Goal: Check status: Check status

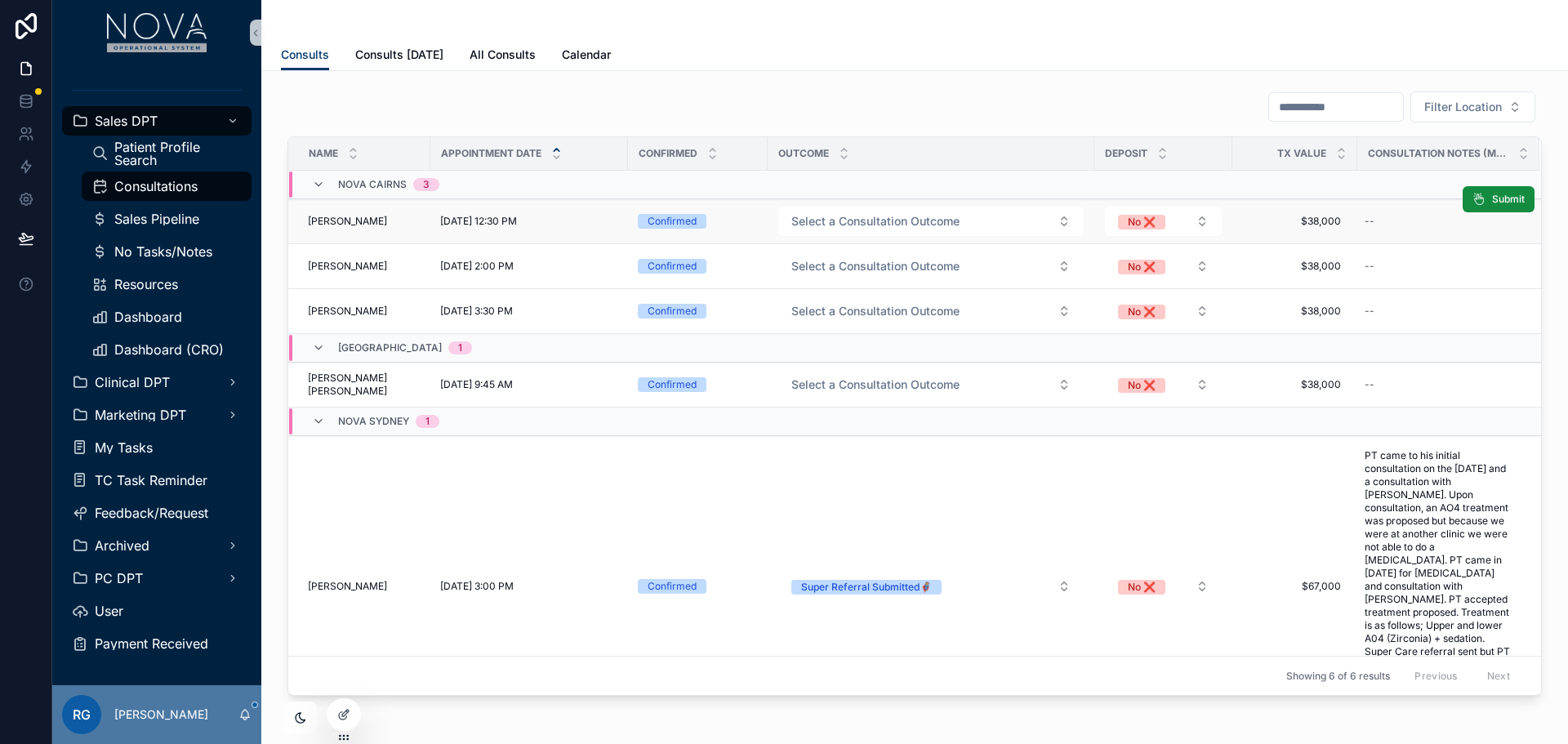
click at [444, 222] on span "[DATE] 12:30 PM" at bounding box center [479, 222] width 76 height 13
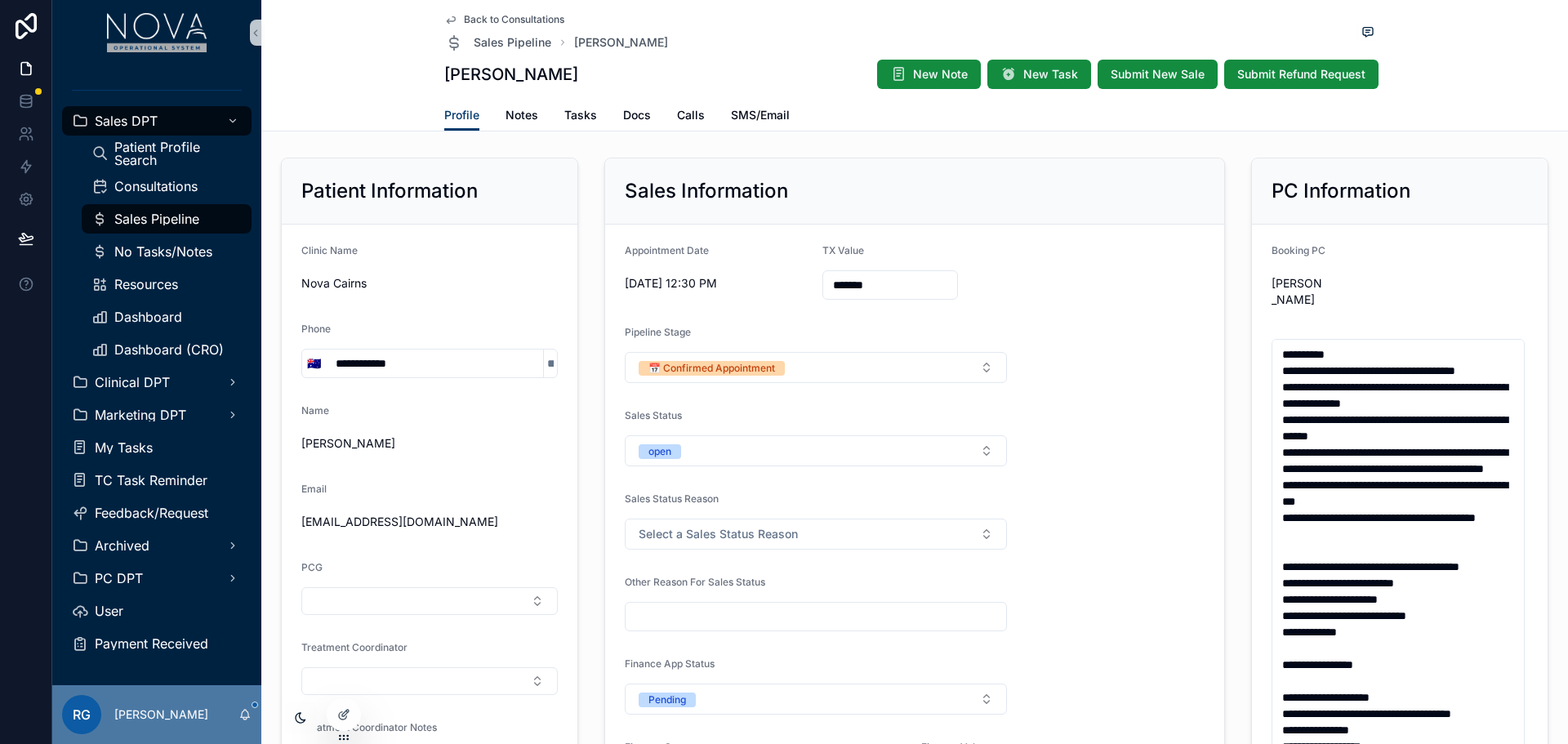
drag, startPoint x: 732, startPoint y: 281, endPoint x: 621, endPoint y: 283, distance: 111.0
click at [625, 283] on span "[DATE] 12:30 PM" at bounding box center [717, 283] width 184 height 17
click at [734, 277] on span "[DATE] 12:30 PM" at bounding box center [717, 283] width 184 height 17
drag, startPoint x: 735, startPoint y: 280, endPoint x: 617, endPoint y: 279, distance: 118.0
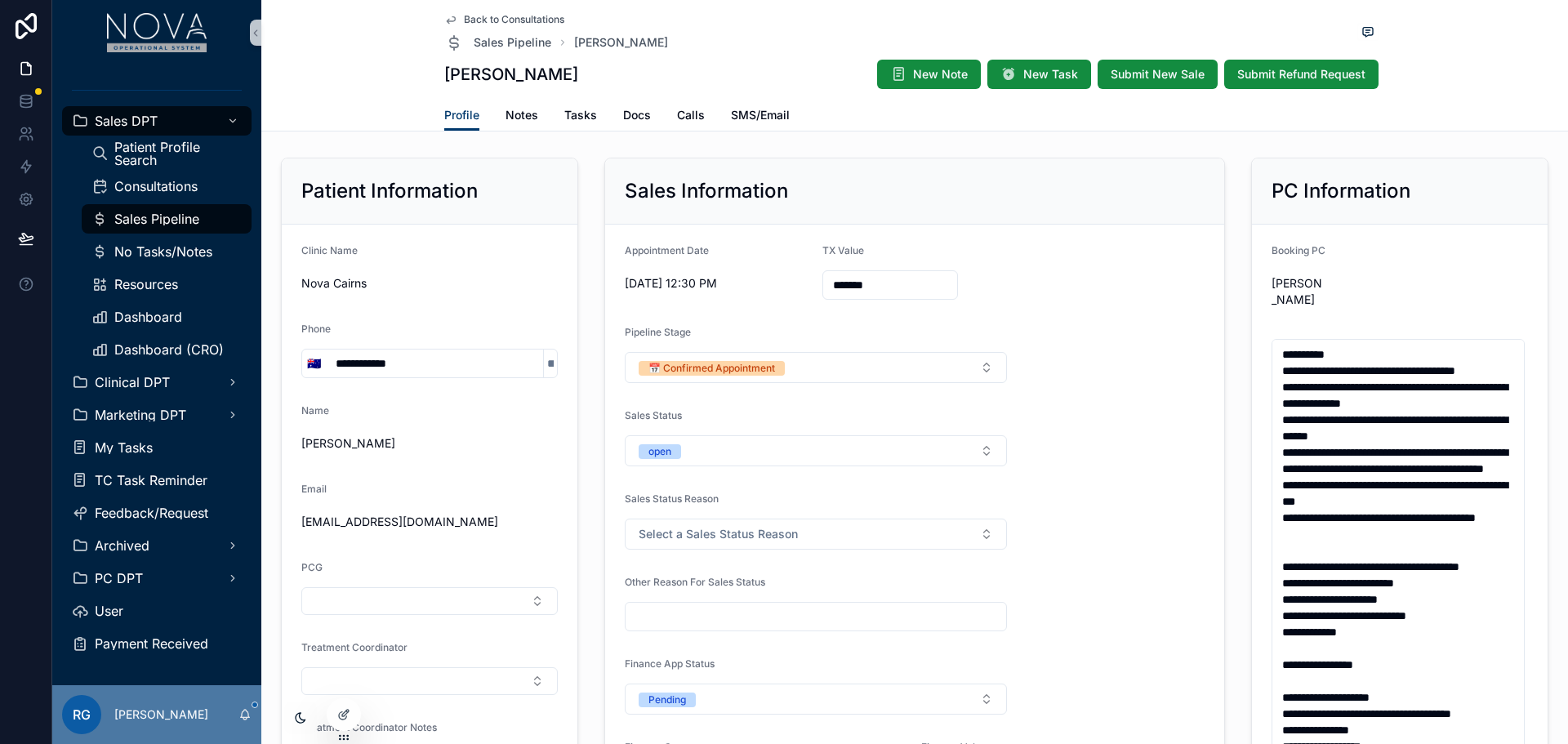
click at [766, 292] on div "[DATE] 12:30 PM" at bounding box center [717, 283] width 184 height 26
drag, startPoint x: 742, startPoint y: 281, endPoint x: 611, endPoint y: 288, distance: 131.2
click at [1465, 83] on div "Back to Consultations Sales Pipeline [PERSON_NAME] [PERSON_NAME] New Note New T…" at bounding box center [915, 65] width 1307 height 131
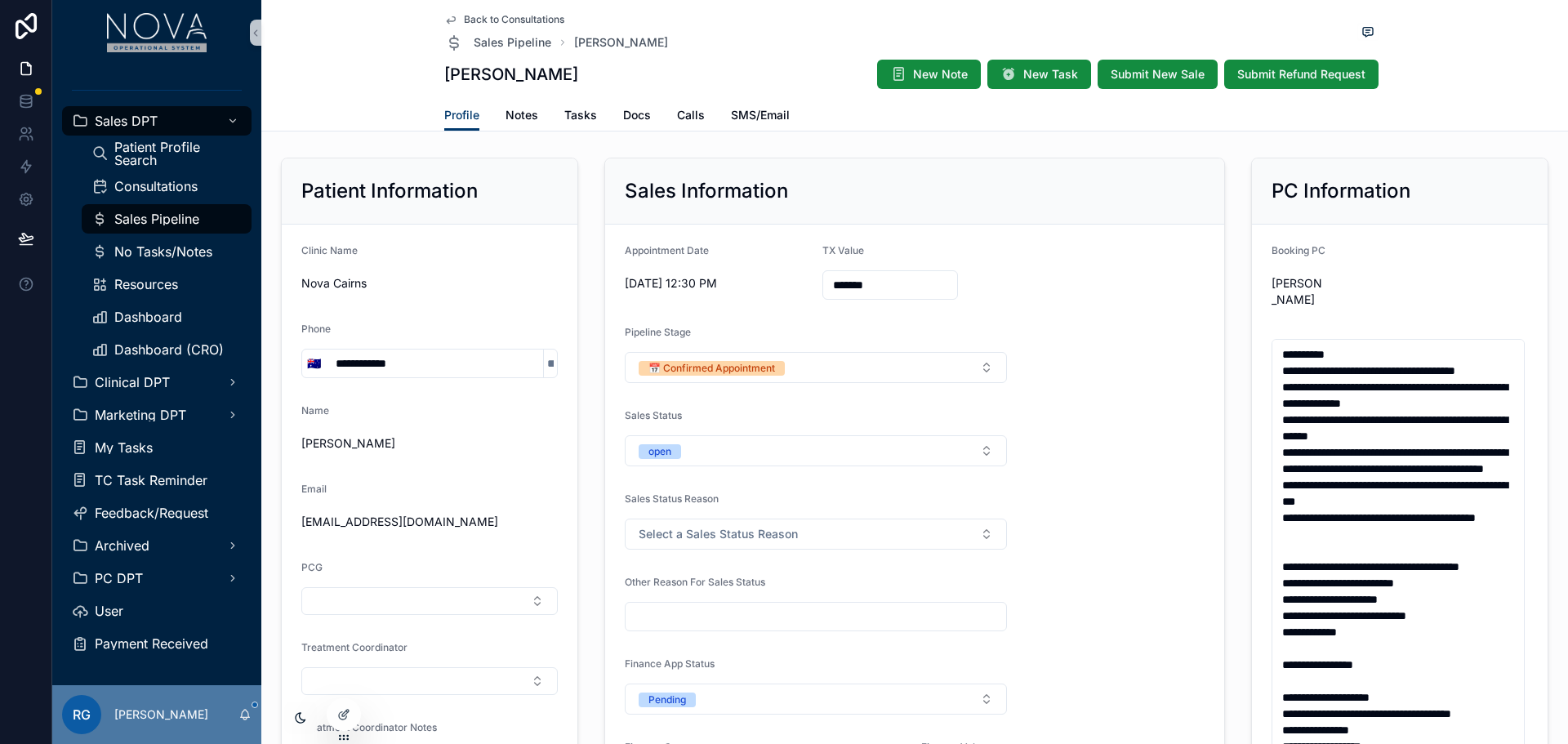
drag, startPoint x: 732, startPoint y: 281, endPoint x: 618, endPoint y: 279, distance: 114.0
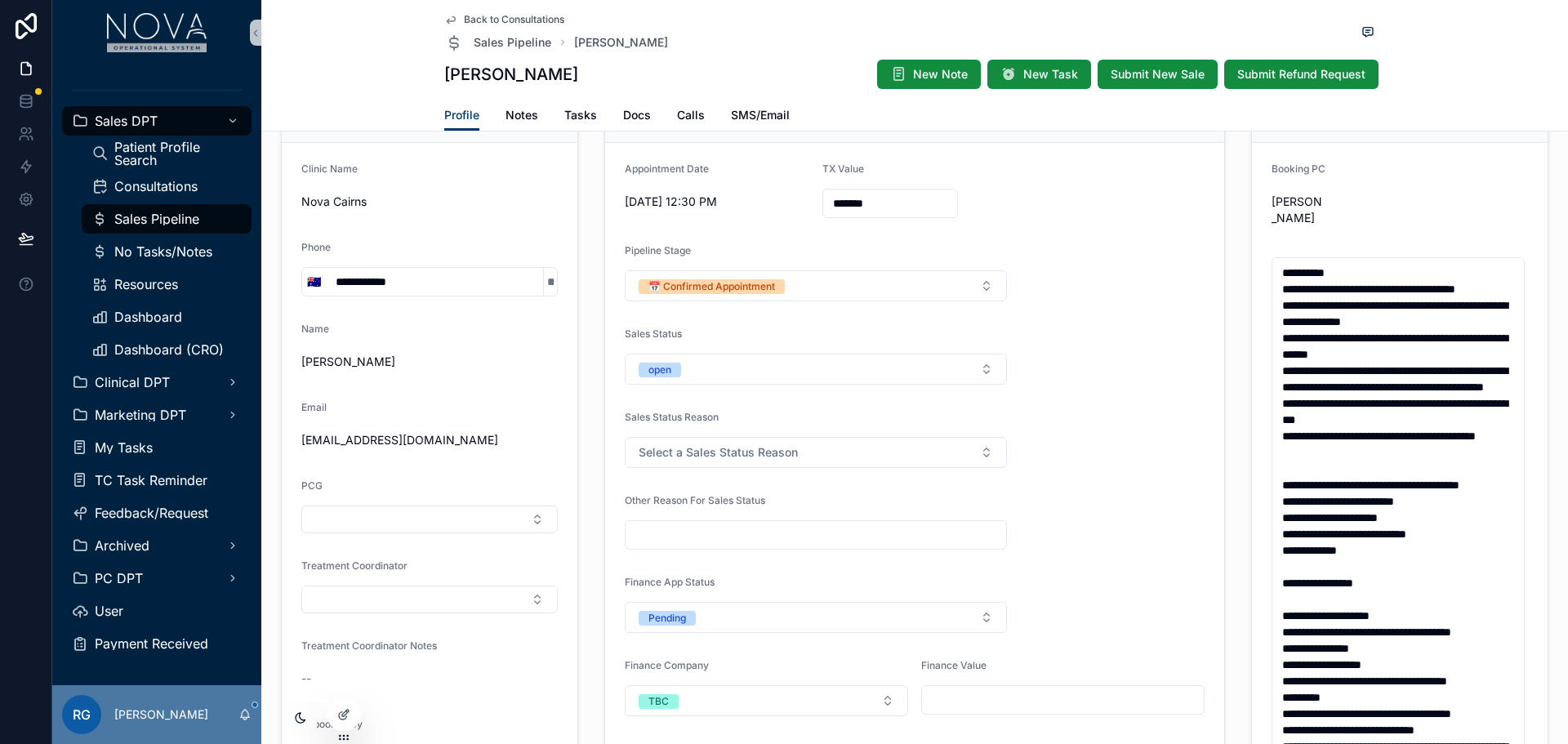
click at [448, 17] on icon "scrollable content" at bounding box center [451, 20] width 8 height 7
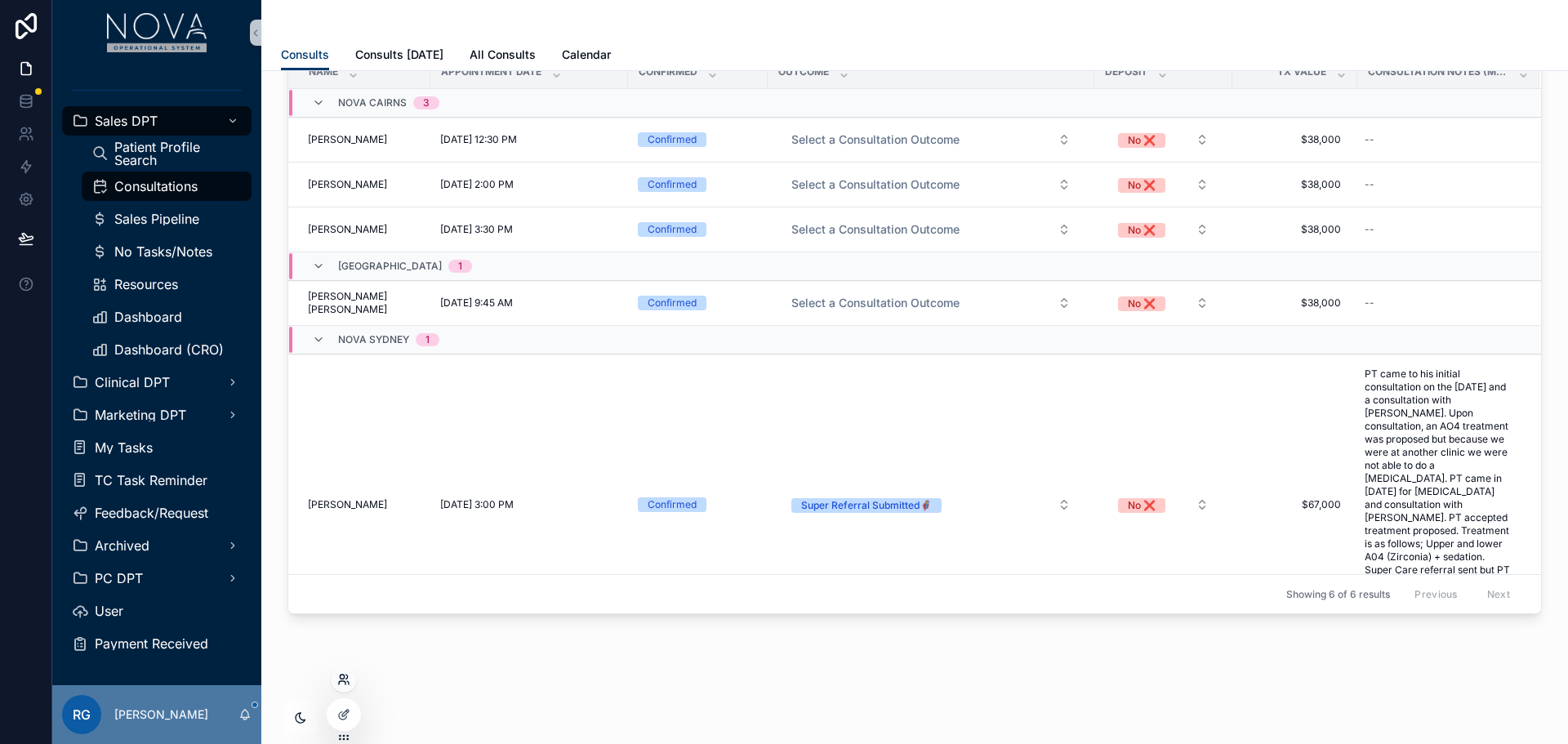
click at [343, 679] on icon at bounding box center [342, 676] width 4 height 4
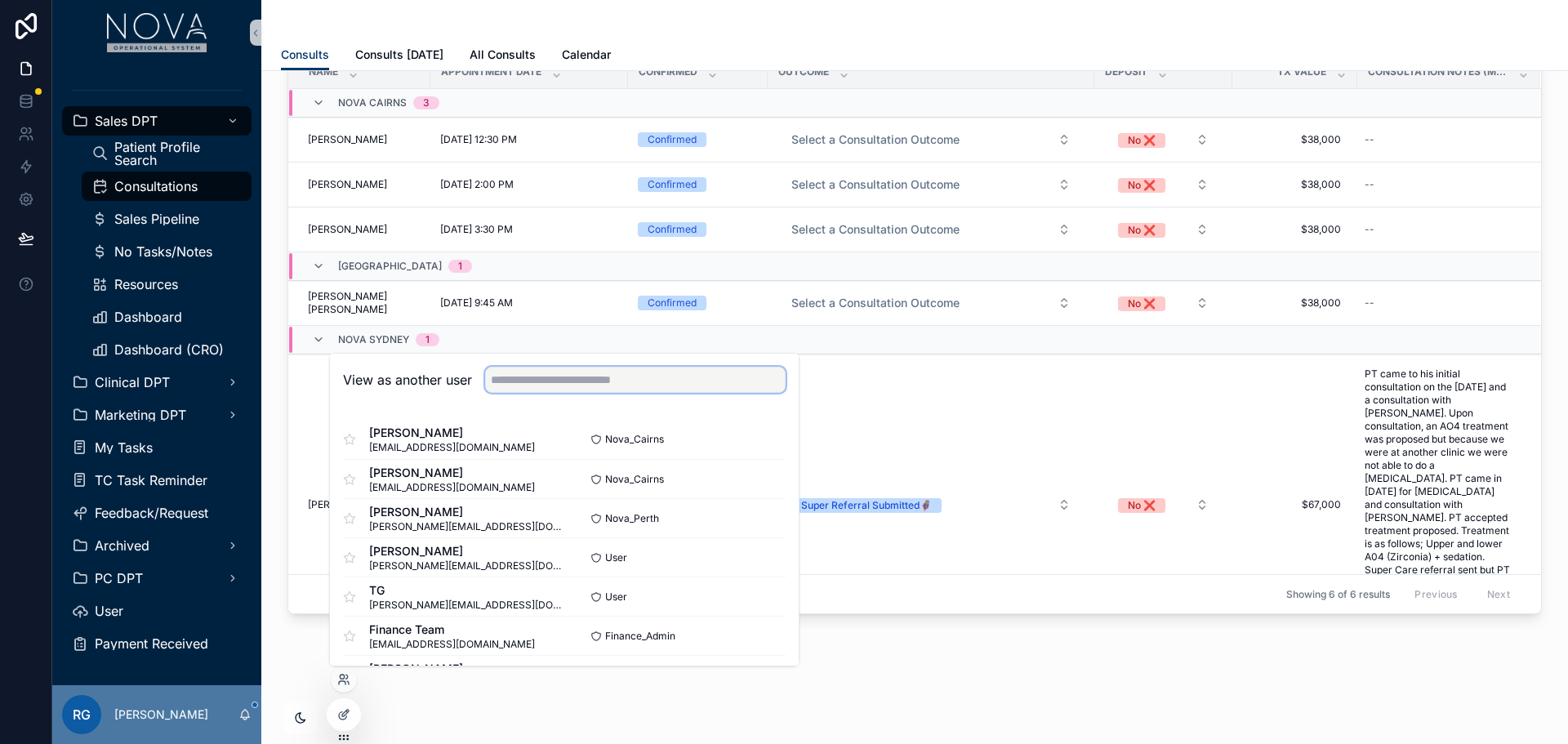
click at [581, 377] on input "text" at bounding box center [635, 380] width 301 height 26
click at [612, 383] on input "text" at bounding box center [635, 380] width 301 height 26
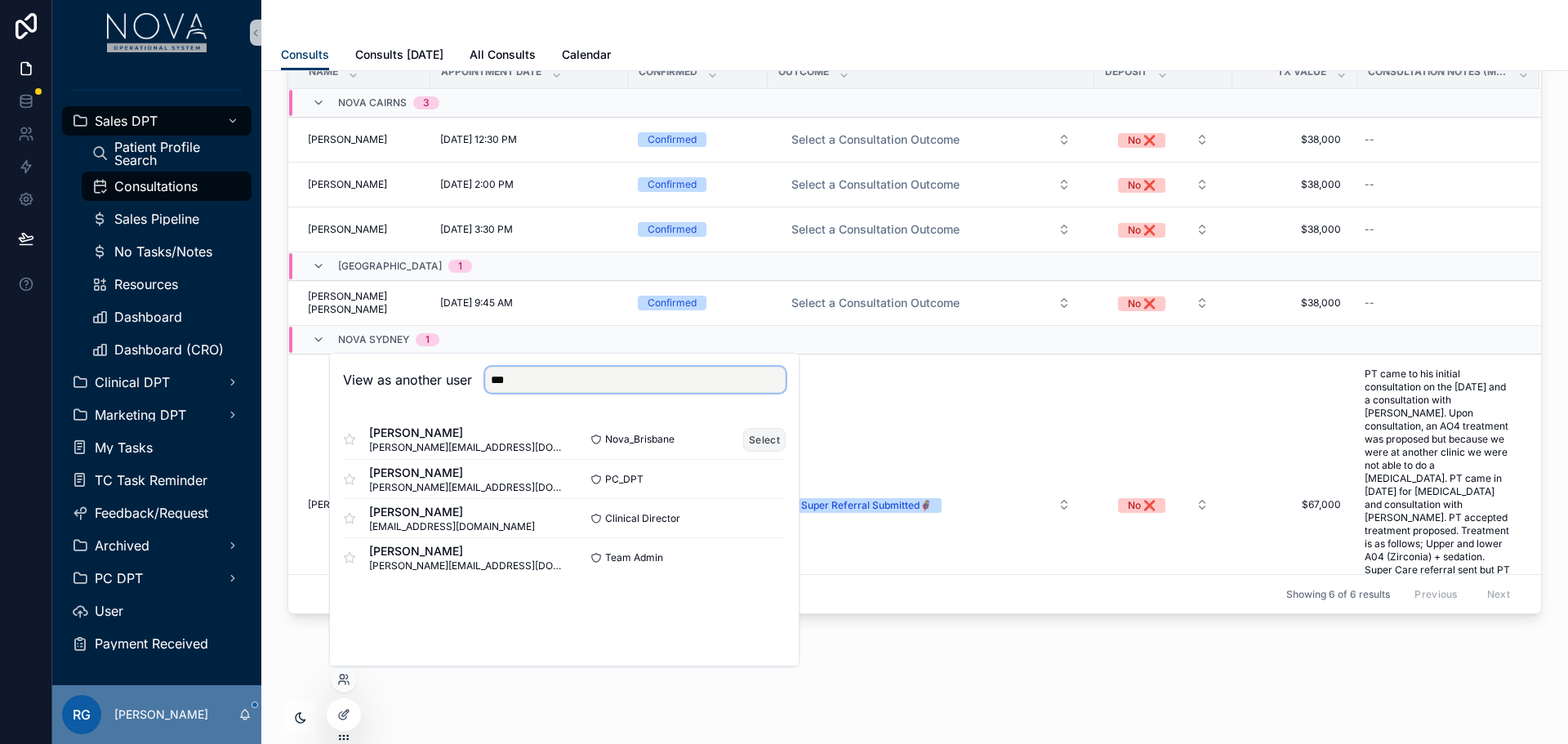
type input "***"
click at [767, 445] on button "Select" at bounding box center [765, 439] width 43 height 23
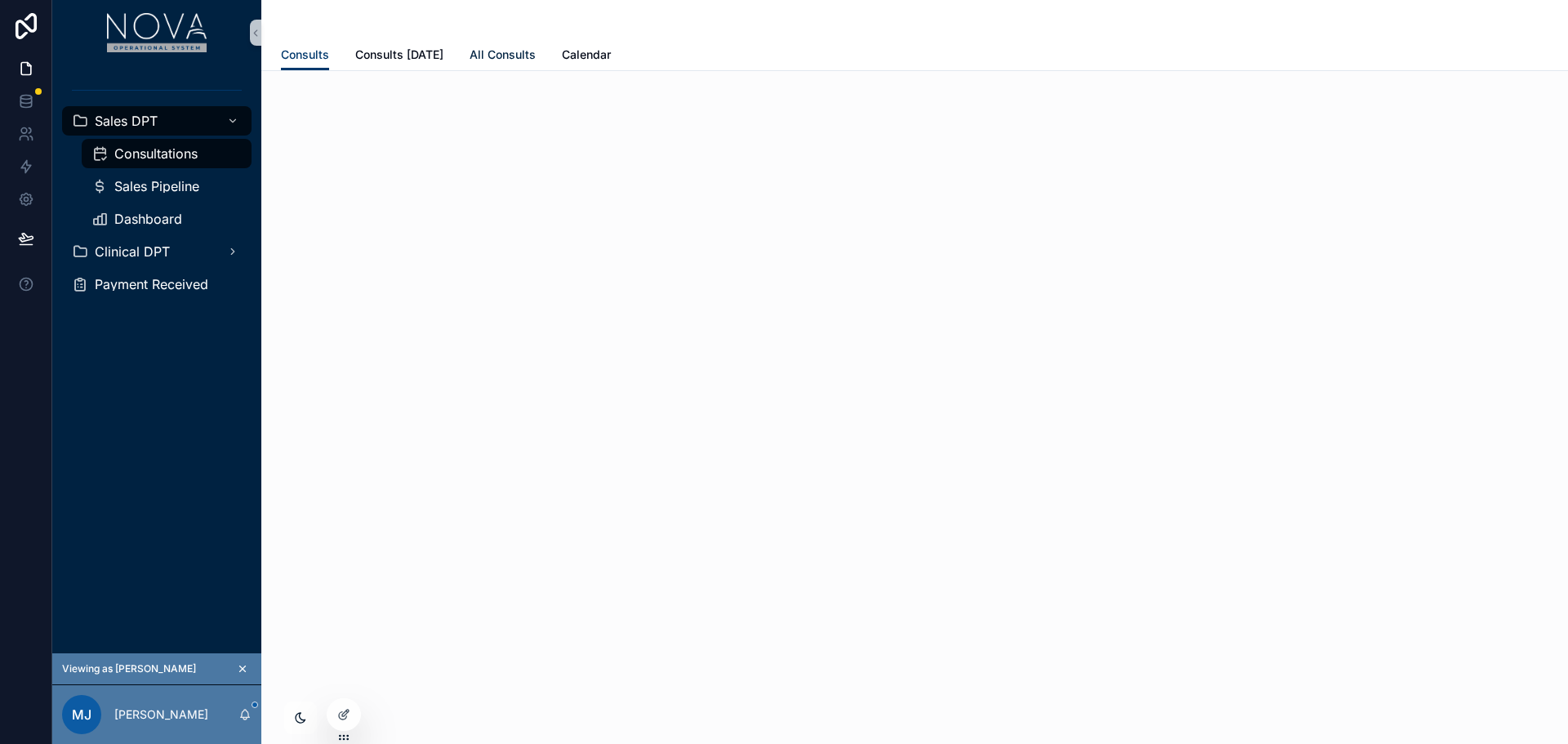
click at [506, 50] on span "All Consults" at bounding box center [502, 55] width 66 height 17
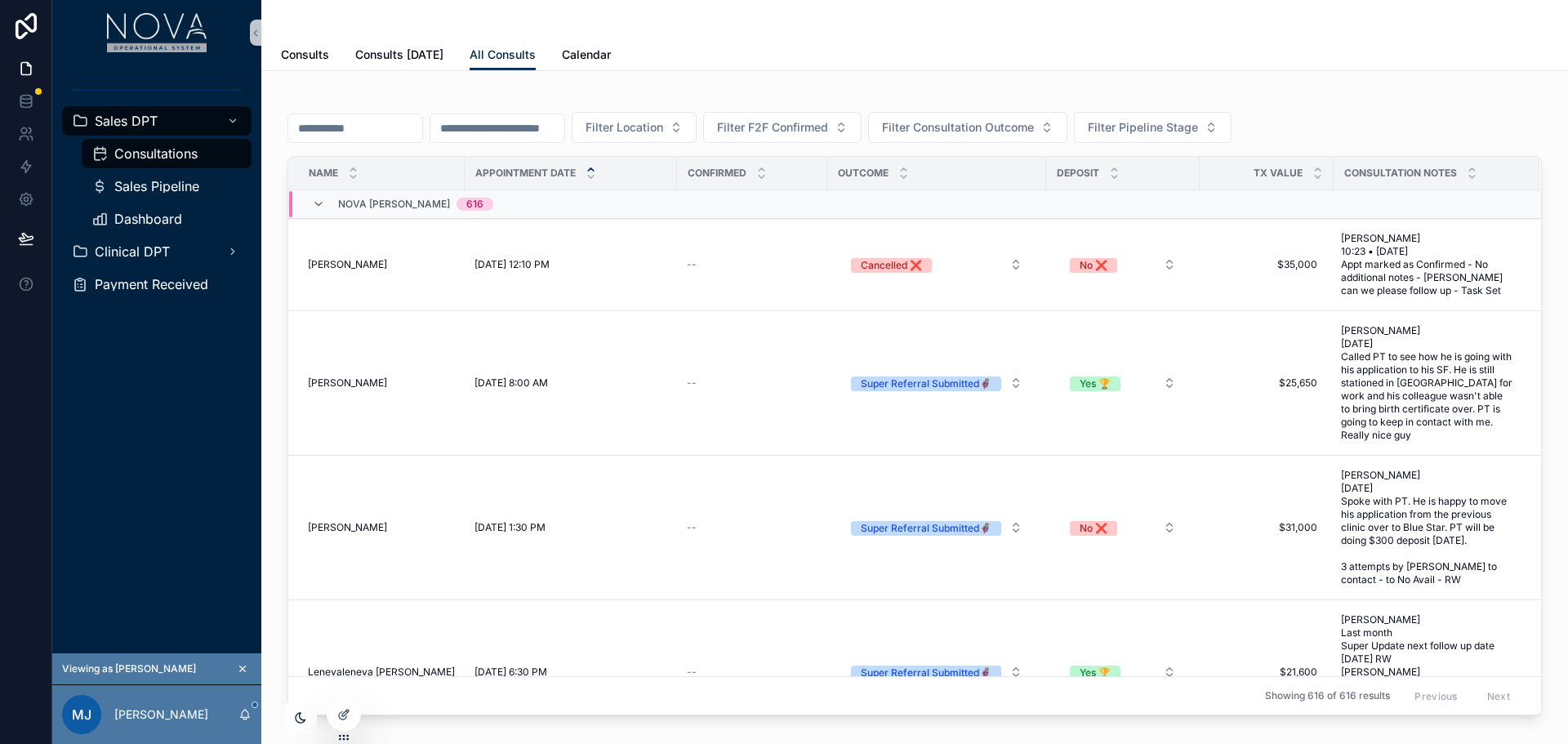
scroll to position [327, 0]
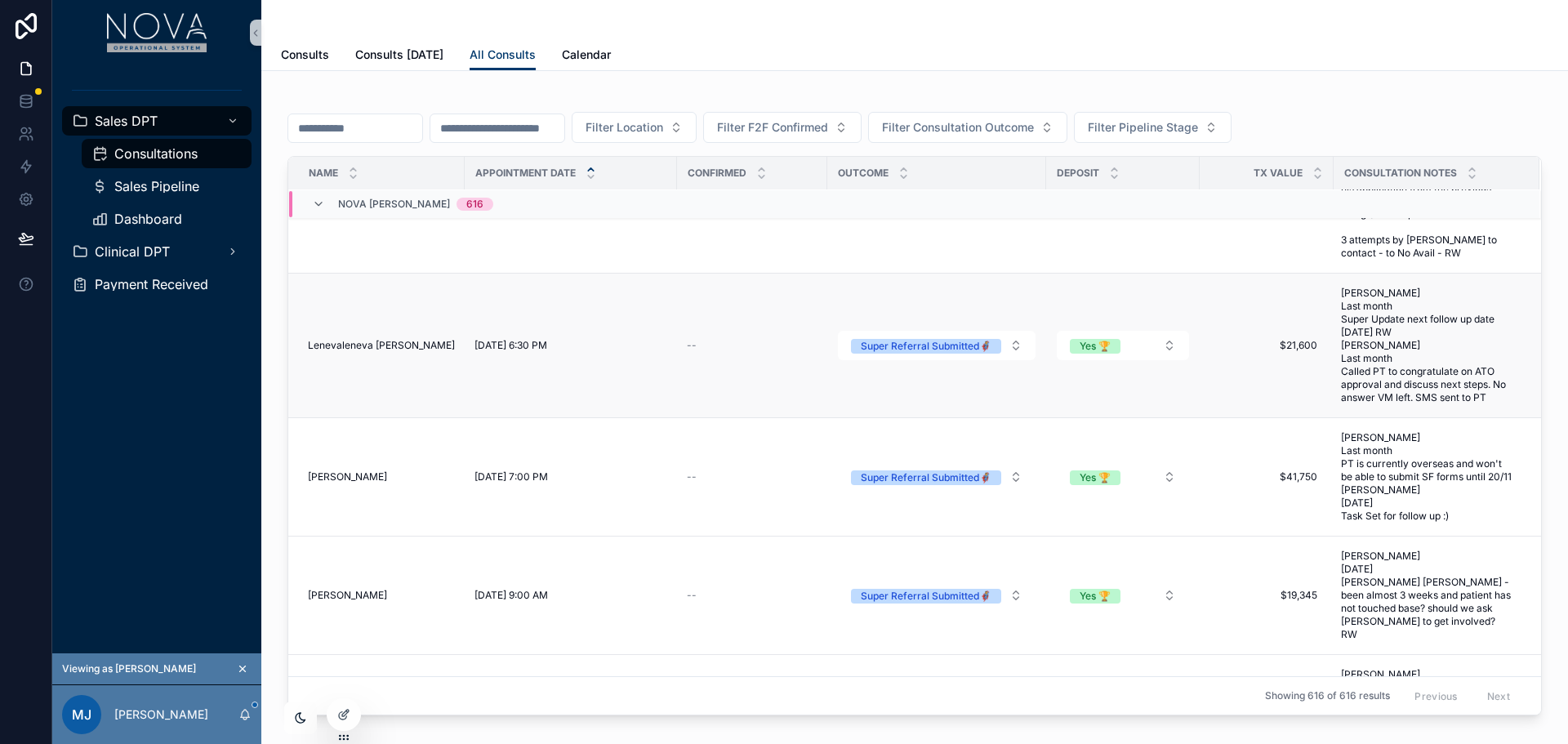
click at [694, 352] on span "--" at bounding box center [691, 345] width 10 height 13
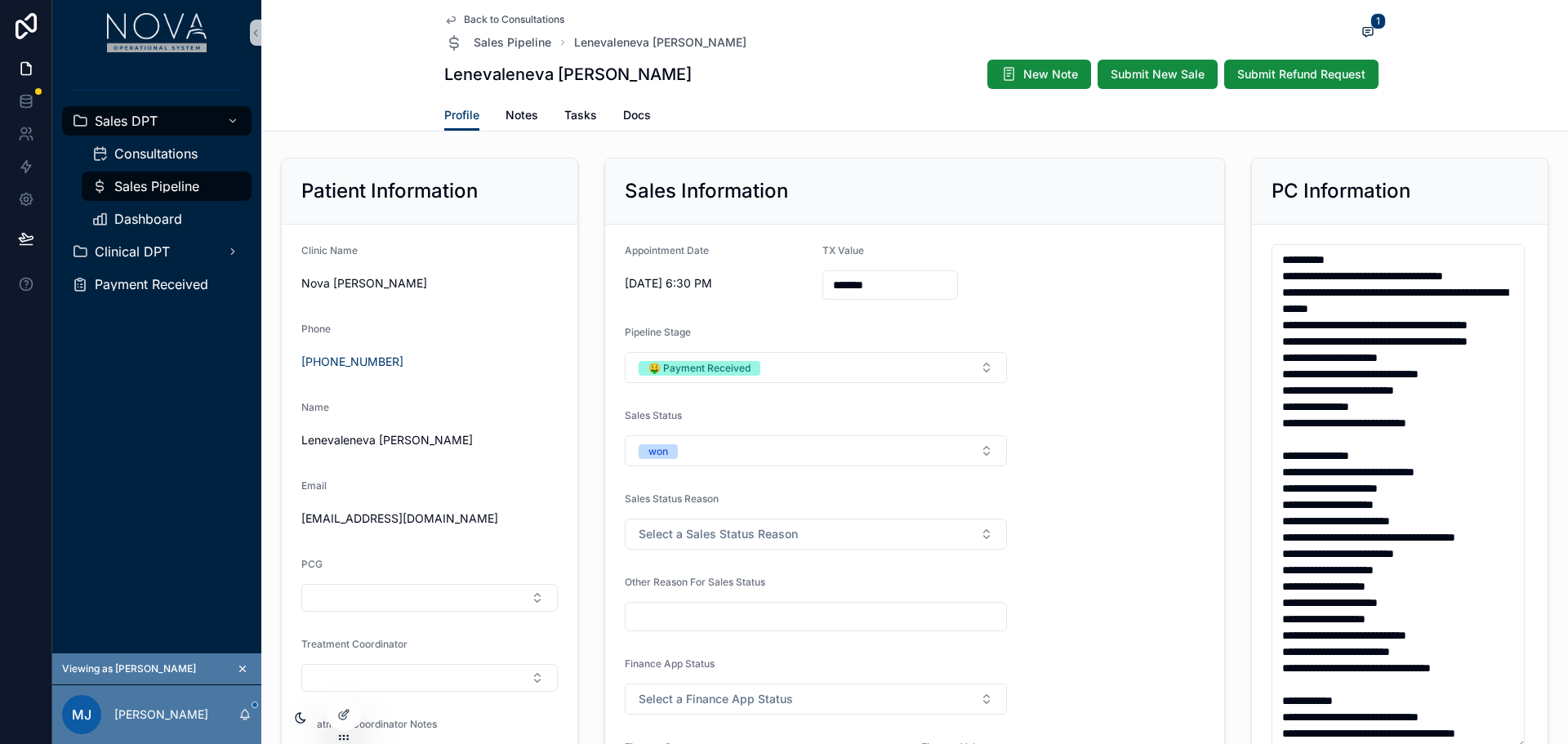
click at [444, 22] on icon "scrollable content" at bounding box center [451, 20] width 13 height 13
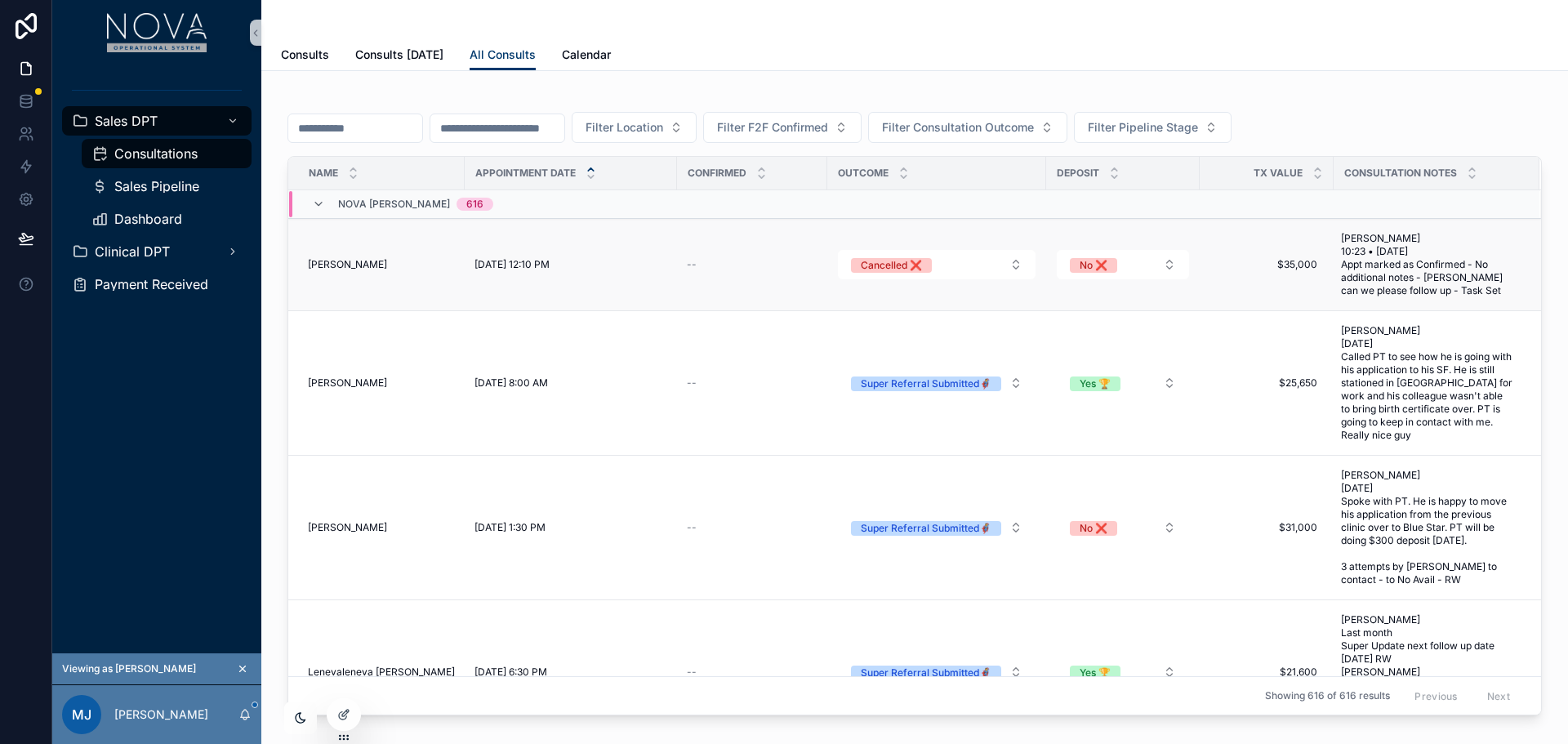
click at [501, 268] on span "5/8/2024 12:10 PM" at bounding box center [511, 264] width 75 height 13
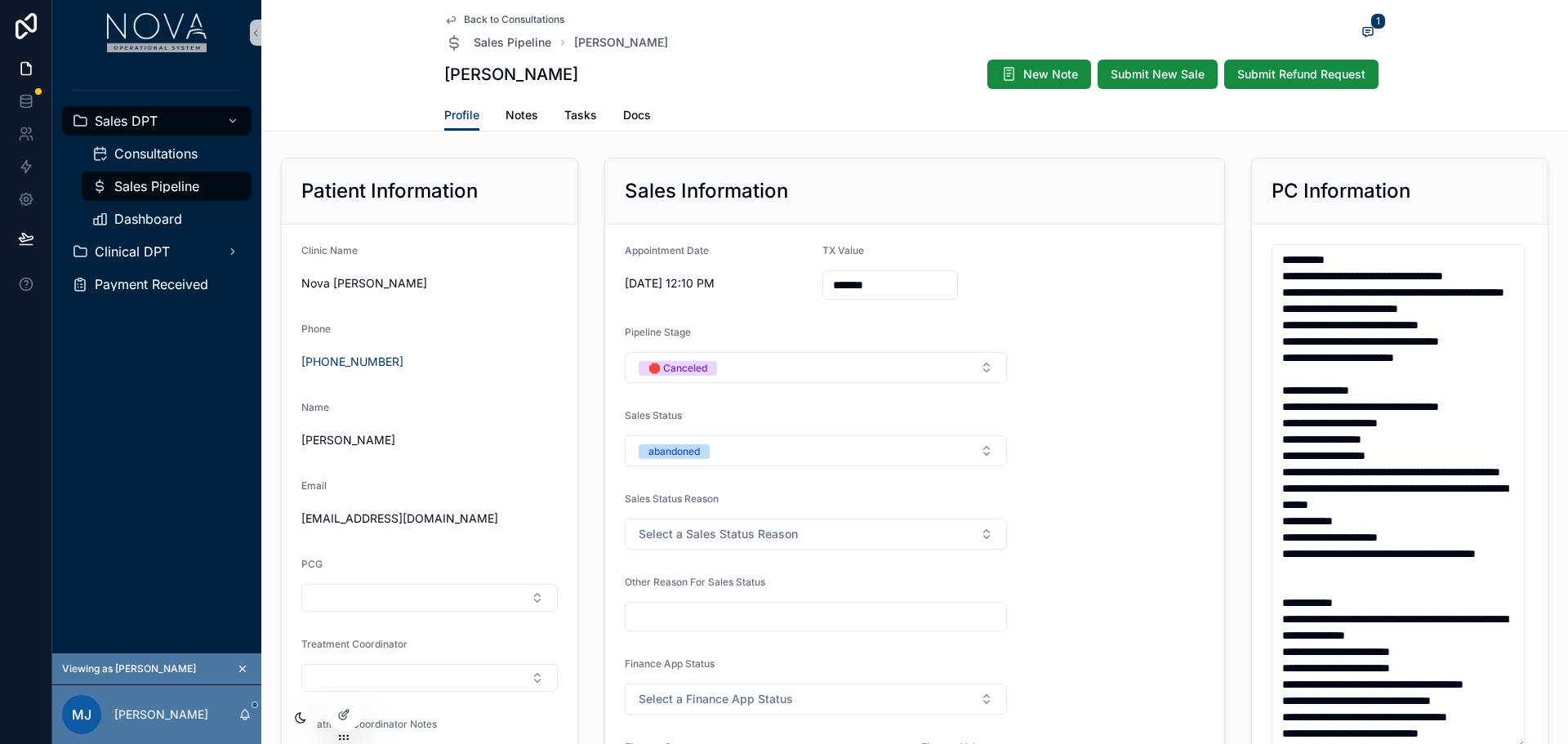
drag, startPoint x: 729, startPoint y: 280, endPoint x: 614, endPoint y: 287, distance: 115.2
click at [760, 287] on span "5/8/2024 12:10 PM" at bounding box center [717, 283] width 184 height 17
drag, startPoint x: 736, startPoint y: 283, endPoint x: 613, endPoint y: 277, distance: 123.1
